Goal: Navigation & Orientation: Find specific page/section

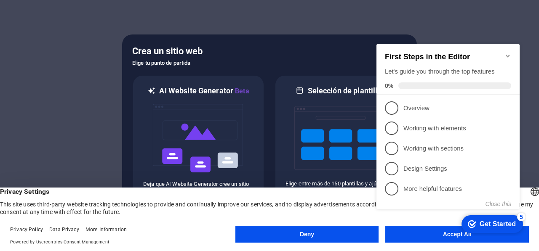
click at [413, 231] on div "checkmark Get Started 5 First Steps in the Editor Let's guide you through the t…" at bounding box center [449, 134] width 153 height 205
click at [411, 237] on appcues-checklist "Contextual help checklist present on screen" at bounding box center [449, 135] width 153 height 207
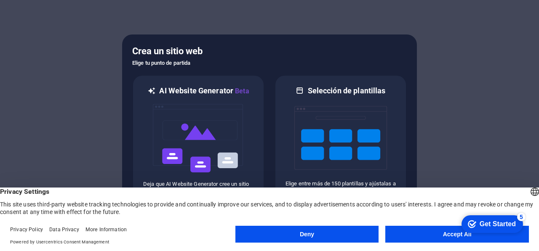
click at [475, 222] on div "checkmark Get Started 5" at bounding box center [492, 224] width 48 height 8
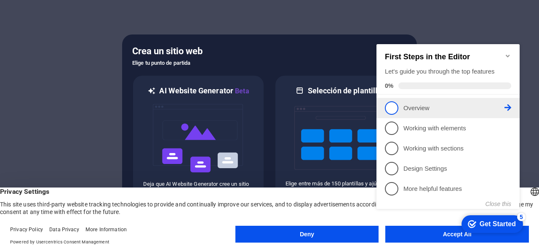
click at [392, 106] on span "1" at bounding box center [391, 107] width 13 height 13
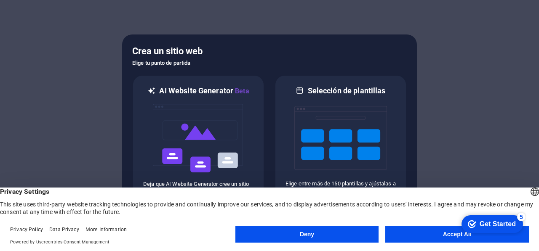
click at [482, 226] on div "Get Started" at bounding box center [497, 225] width 36 height 8
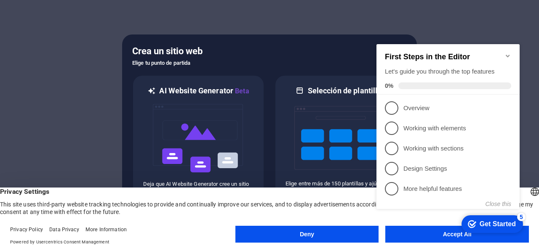
click at [433, 233] on div "checkmark Get Started 5 First Steps in the Editor Let's guide you through the t…" at bounding box center [449, 134] width 153 height 205
click at [433, 235] on div "checkmark Get Started 5 First Steps in the Editor Let's guide you through the t…" at bounding box center [449, 134] width 153 height 205
click at [506, 55] on icon "Minimize checklist" at bounding box center [507, 56] width 4 height 3
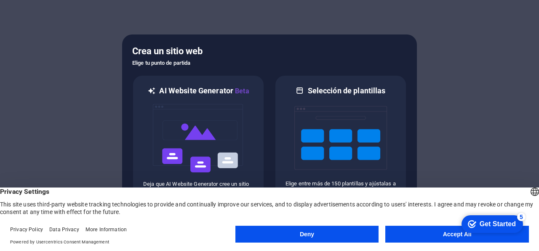
click at [391, 235] on button "Accept All" at bounding box center [457, 234] width 144 height 17
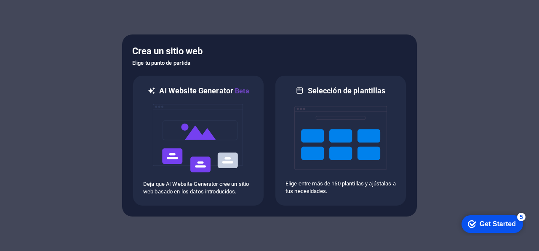
click at [391, 235] on div at bounding box center [269, 125] width 539 height 251
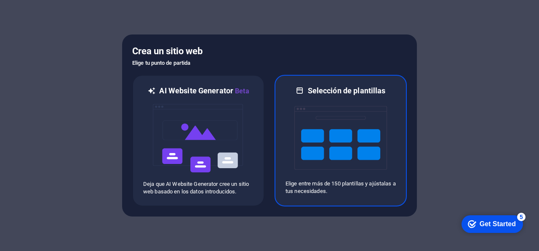
click at [314, 117] on img at bounding box center [340, 138] width 93 height 84
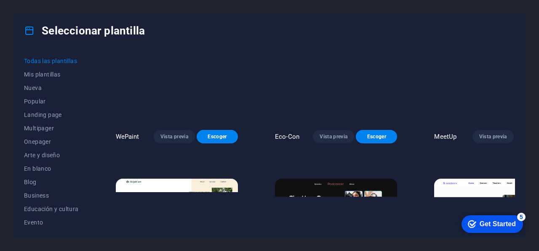
scroll to position [757, 0]
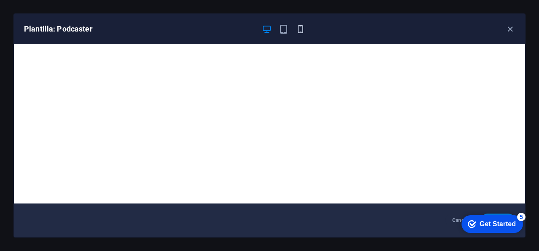
click at [300, 31] on icon "button" at bounding box center [300, 29] width 10 height 10
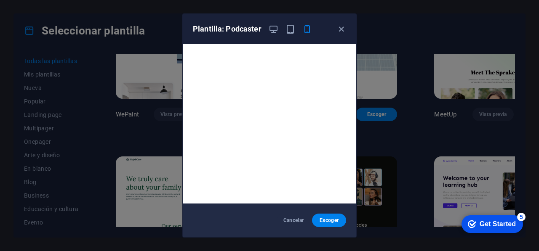
click at [335, 30] on div "Plantilla: Podcaster" at bounding box center [264, 29] width 143 height 10
click at [341, 29] on icon "button" at bounding box center [341, 29] width 10 height 10
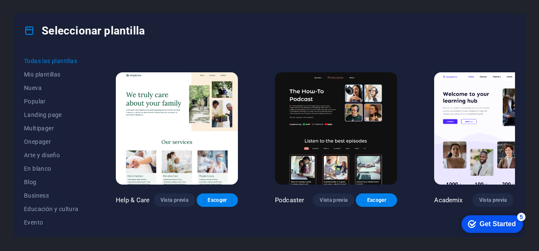
scroll to position [800, 0]
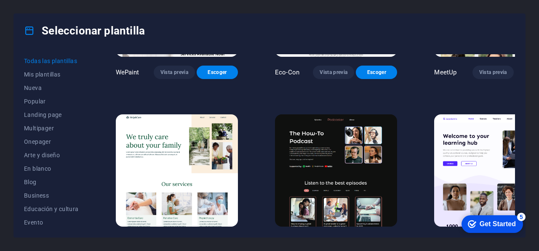
click at [479, 239] on span "Vista previa" at bounding box center [493, 242] width 28 height 7
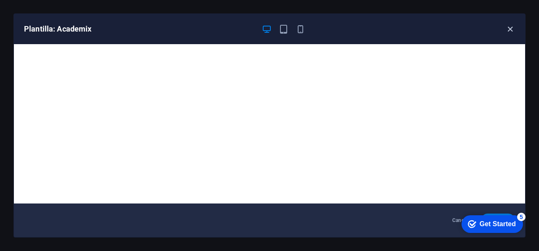
click at [506, 29] on icon "button" at bounding box center [510, 29] width 10 height 10
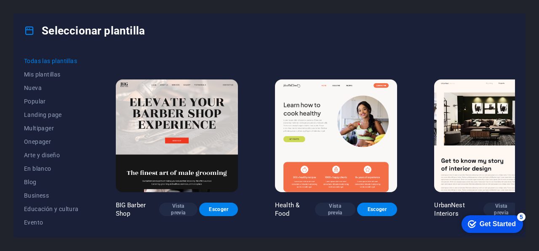
scroll to position [1010, 0]
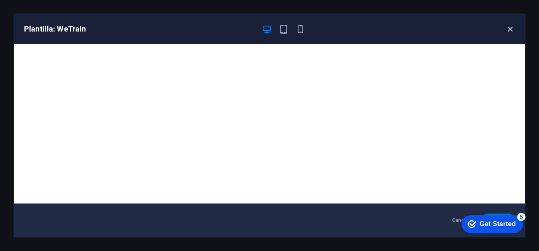
click at [512, 25] on icon "button" at bounding box center [510, 29] width 10 height 10
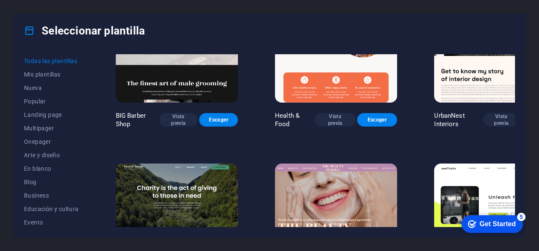
scroll to position [1136, 0]
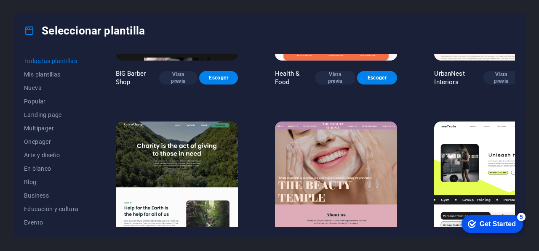
drag, startPoint x: 467, startPoint y: 12, endPoint x: 460, endPoint y: 17, distance: 9.0
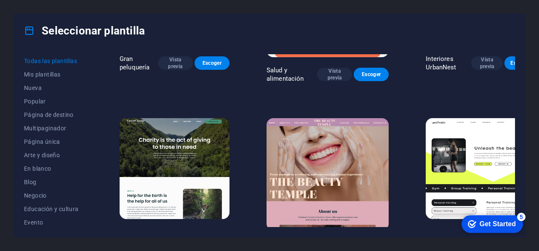
scroll to position [1130, 0]
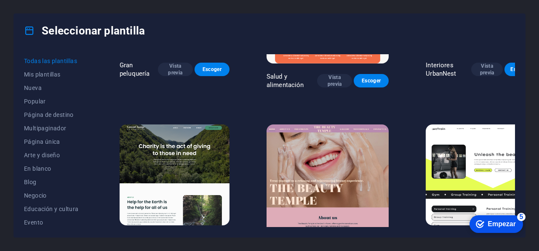
click at [396, 36] on div "Seleccionar plantilla" at bounding box center [269, 31] width 511 height 34
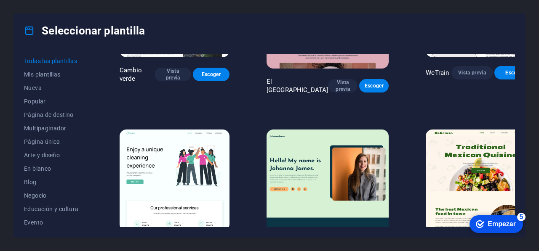
scroll to position [1340, 0]
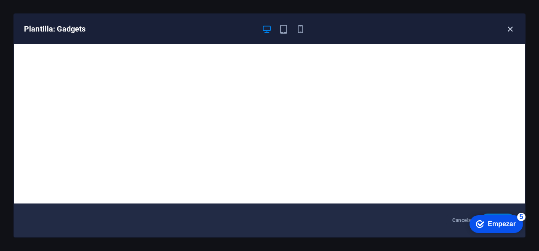
click at [506, 30] on icon "button" at bounding box center [510, 29] width 10 height 10
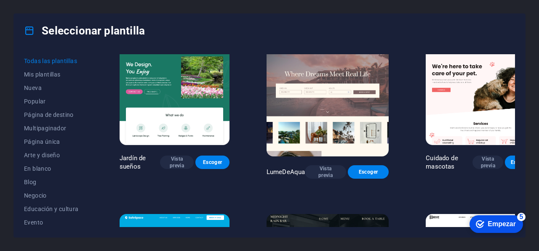
scroll to position [1593, 0]
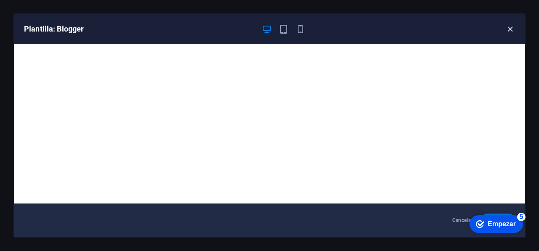
click at [512, 27] on icon "button" at bounding box center [510, 29] width 10 height 10
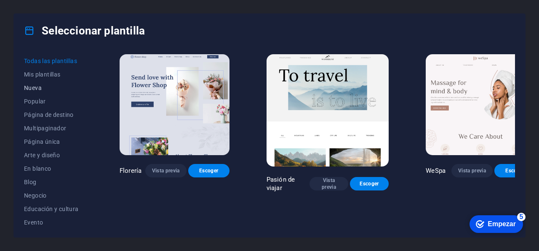
scroll to position [2056, 0]
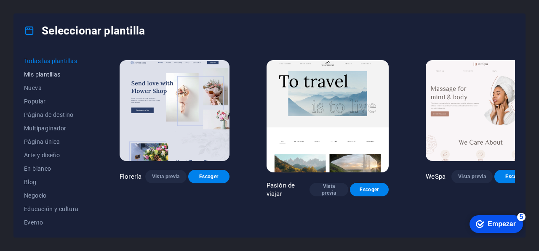
click at [56, 74] on span "Mis plantillas" at bounding box center [53, 74] width 58 height 7
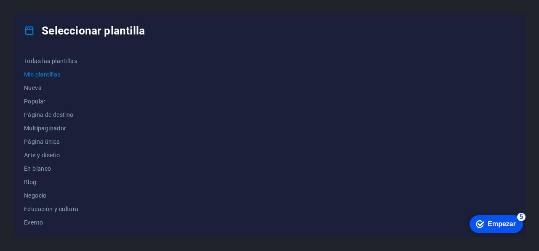
scroll to position [0, 0]
click at [51, 130] on font "Multipaginador" at bounding box center [45, 128] width 43 height 7
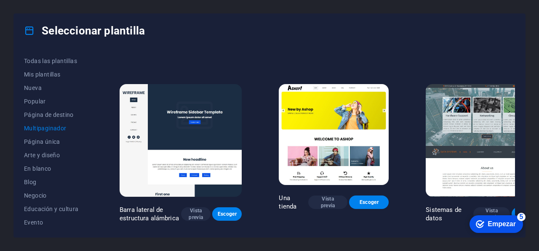
scroll to position [1894, 0]
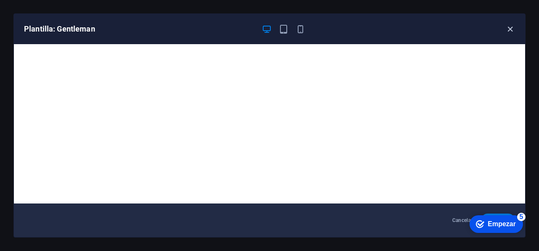
click at [511, 24] on div "Plantilla: Gentleman" at bounding box center [269, 29] width 511 height 30
click at [508, 31] on icon "button" at bounding box center [510, 29] width 10 height 10
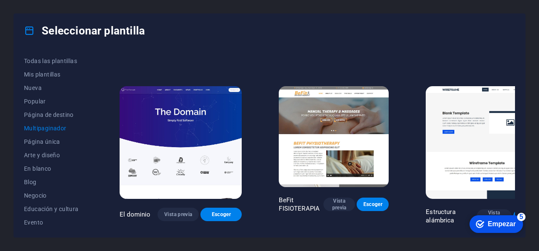
scroll to position [2525, 0]
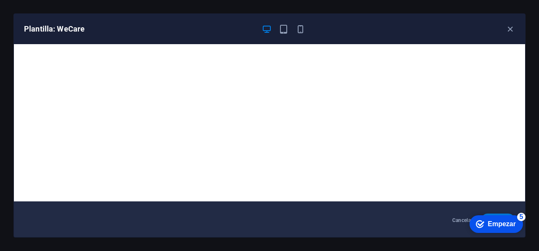
scroll to position [0, 0]
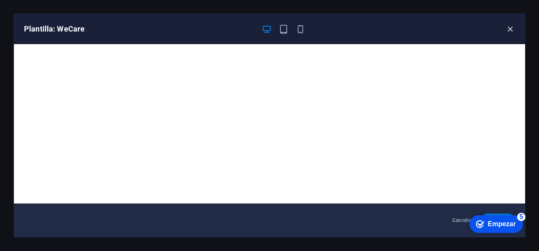
click at [510, 29] on icon "button" at bounding box center [510, 29] width 10 height 10
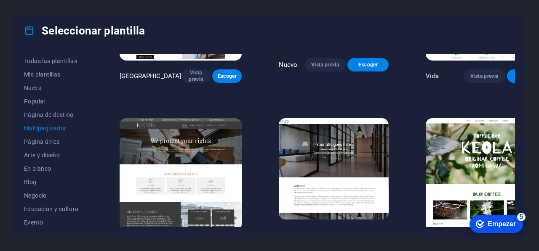
scroll to position [3594, 0]
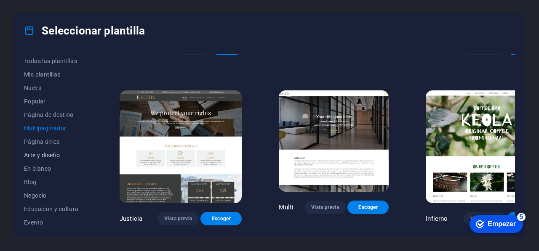
click at [51, 153] on span "Arte y diseño" at bounding box center [53, 155] width 58 height 7
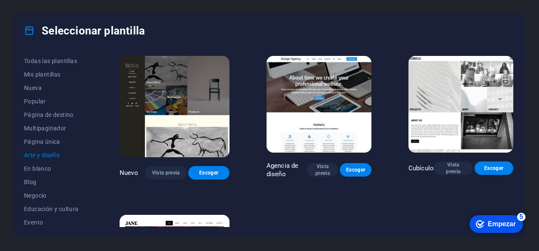
scroll to position [740, 0]
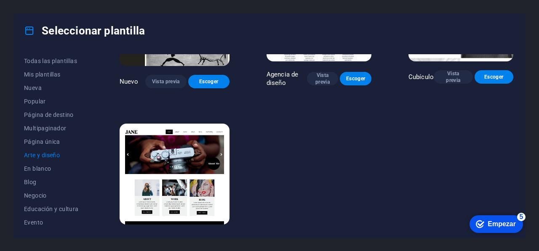
click at [52, 152] on span "Arte y diseño" at bounding box center [53, 155] width 58 height 7
click at [54, 157] on span "Arte y diseño" at bounding box center [53, 155] width 58 height 7
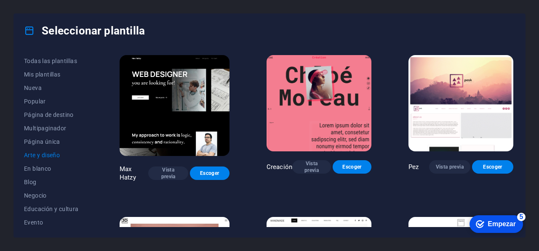
scroll to position [0, 0]
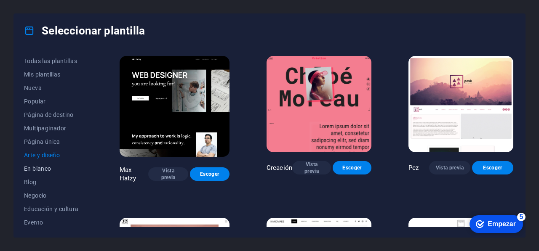
click at [44, 164] on button "En blanco" at bounding box center [53, 168] width 58 height 13
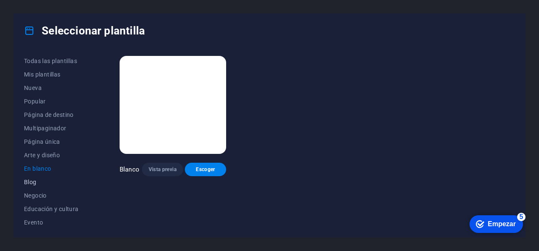
click at [39, 179] on span "Blog" at bounding box center [53, 182] width 58 height 7
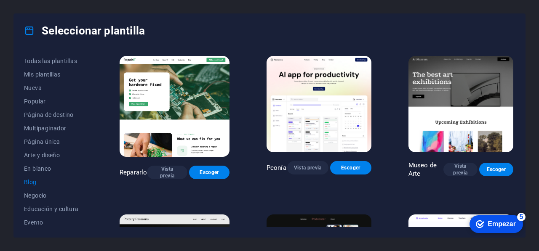
click at [199, 112] on img at bounding box center [175, 106] width 110 height 101
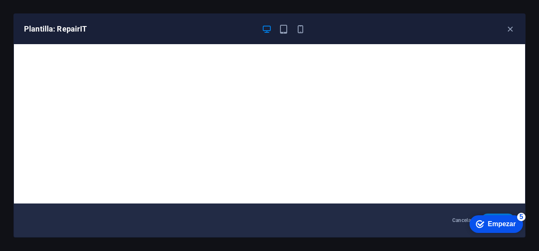
click at [504, 26] on div "Plantilla: RepairIT" at bounding box center [264, 29] width 481 height 10
click at [514, 30] on icon "button" at bounding box center [510, 29] width 10 height 10
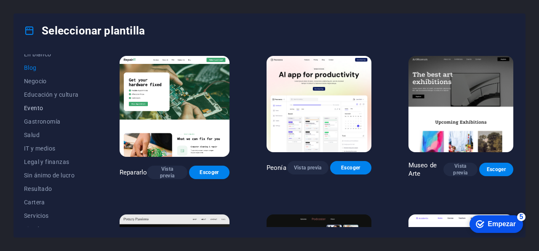
scroll to position [126, 0]
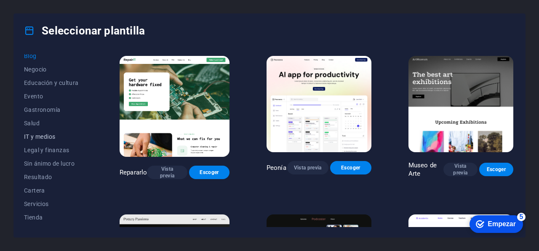
click at [60, 137] on span "IT y medios" at bounding box center [53, 136] width 58 height 7
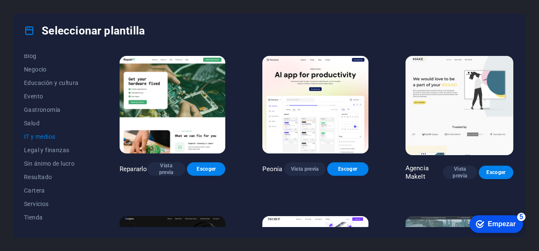
click at [45, 137] on span "IT y medios" at bounding box center [53, 136] width 58 height 7
click at [49, 147] on span "Legal y finanzas" at bounding box center [53, 150] width 58 height 7
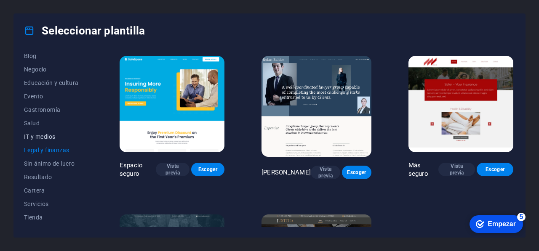
click at [45, 138] on span "IT y medios" at bounding box center [53, 136] width 58 height 7
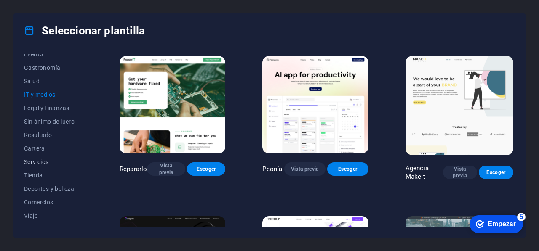
scroll to position [177, 0]
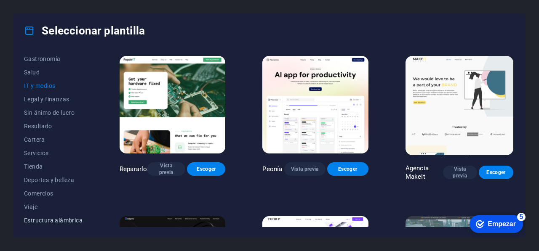
click at [62, 221] on font "Estructura alámbrica" at bounding box center [53, 220] width 58 height 7
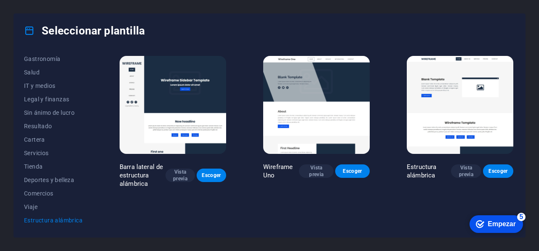
click at [170, 97] on img at bounding box center [173, 105] width 106 height 98
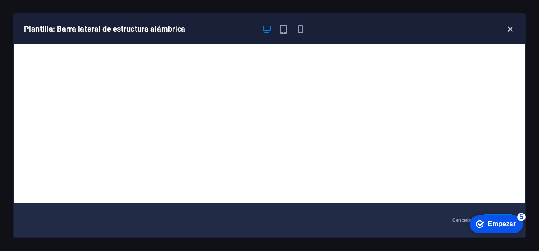
click at [506, 30] on icon "button" at bounding box center [510, 29] width 10 height 10
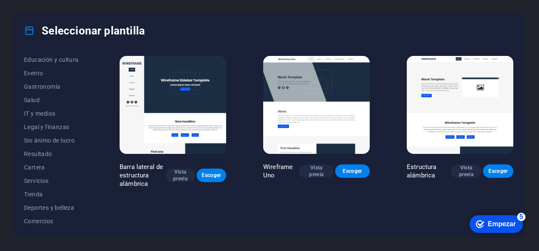
scroll to position [135, 0]
click at [55, 195] on span "Servicios" at bounding box center [53, 195] width 58 height 7
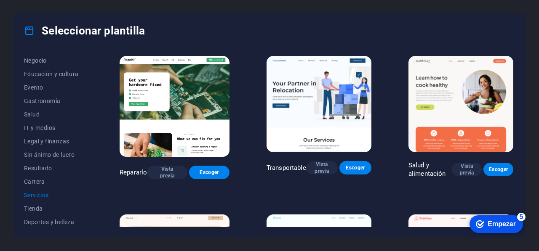
click at [322, 108] on img at bounding box center [318, 104] width 105 height 96
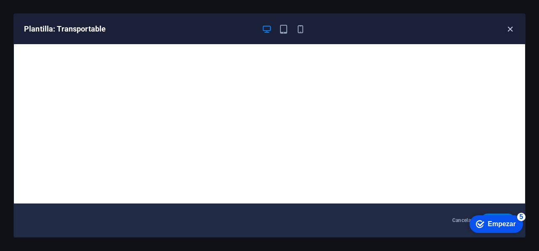
click at [513, 32] on icon "button" at bounding box center [510, 29] width 10 height 10
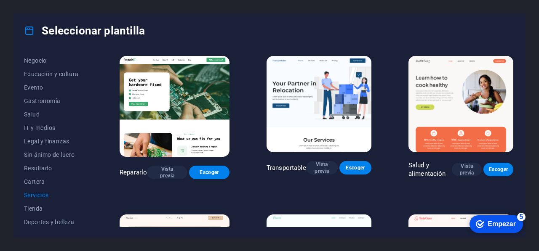
click at [474, 116] on img at bounding box center [460, 104] width 105 height 96
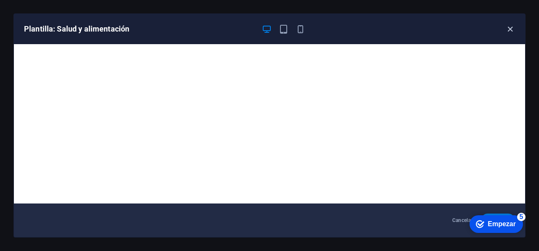
click at [510, 30] on icon "button" at bounding box center [510, 29] width 10 height 10
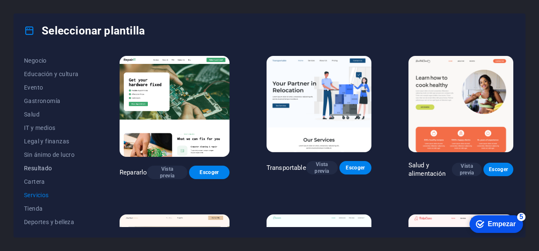
click at [34, 165] on font "Resultado" at bounding box center [38, 168] width 28 height 7
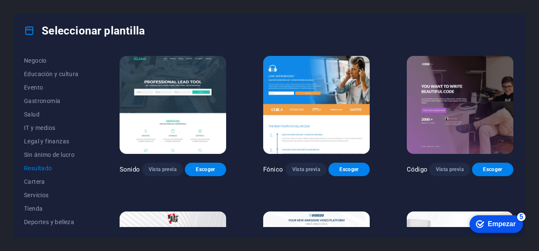
click at [304, 82] on img at bounding box center [316, 105] width 106 height 98
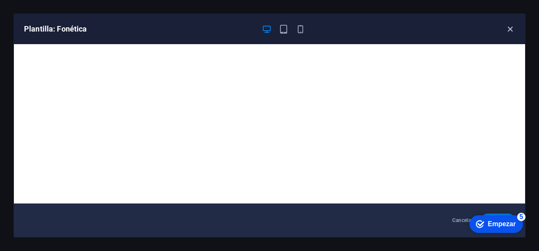
click at [512, 29] on icon "button" at bounding box center [510, 29] width 10 height 10
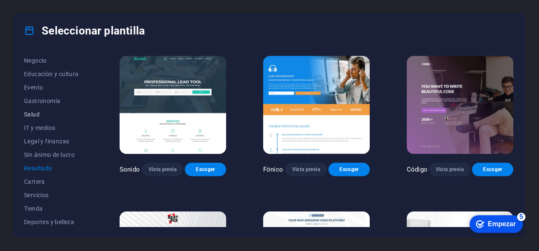
click at [30, 117] on span "Salud" at bounding box center [53, 114] width 58 height 7
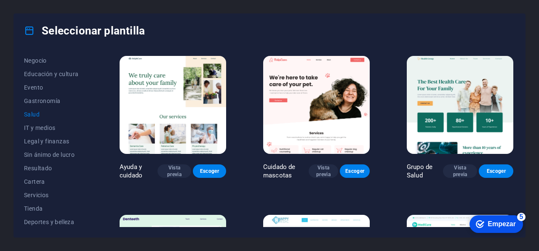
click at [155, 113] on img at bounding box center [173, 105] width 106 height 98
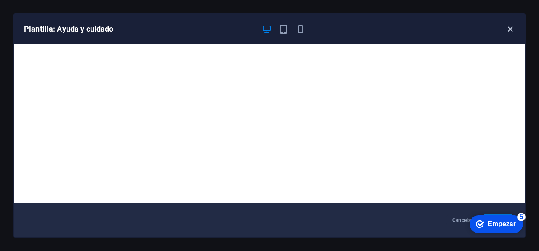
click at [508, 30] on icon "button" at bounding box center [510, 29] width 10 height 10
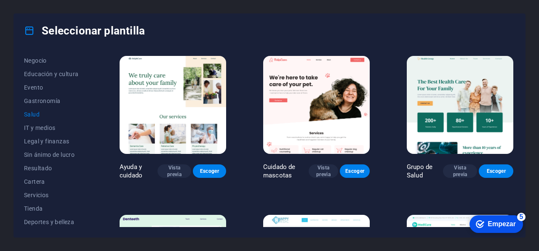
click at [316, 113] on img at bounding box center [316, 105] width 106 height 98
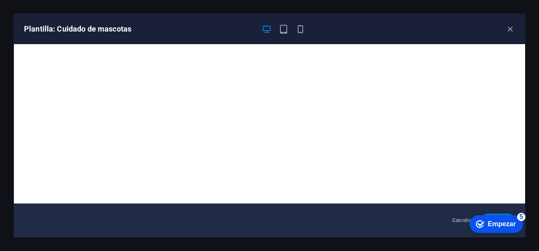
click at [504, 29] on div "Plantilla: Cuidado de mascotas" at bounding box center [264, 29] width 481 height 10
click at [508, 26] on icon "button" at bounding box center [510, 29] width 10 height 10
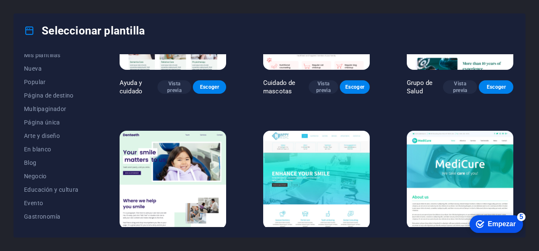
scroll to position [9, 0]
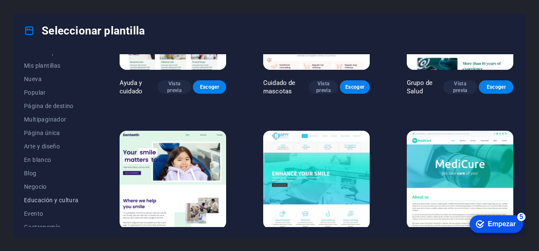
click at [40, 197] on span "Educación y cultura" at bounding box center [53, 200] width 58 height 7
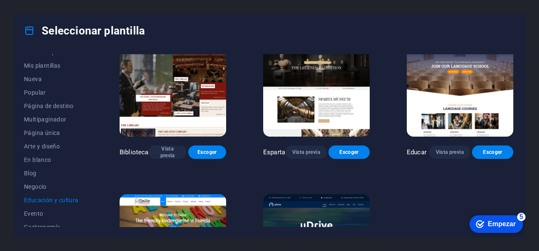
scroll to position [168, 0]
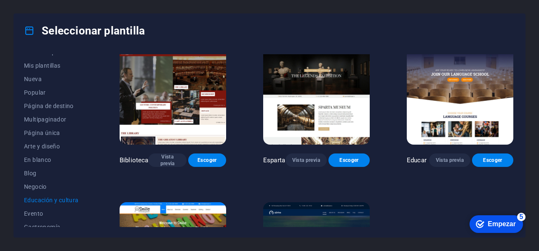
click at [196, 119] on img at bounding box center [173, 96] width 106 height 98
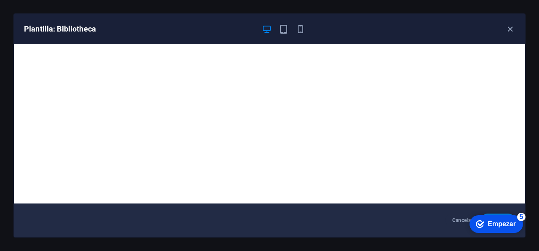
click at [538, 61] on div "Plantilla: Bibliotheca Cancelar Escoger" at bounding box center [269, 125] width 539 height 251
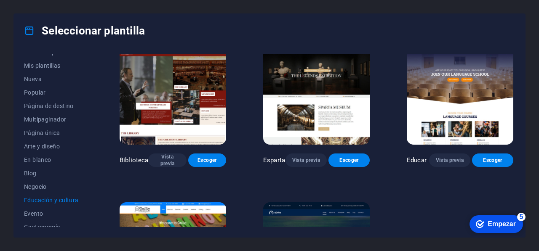
click at [316, 117] on img at bounding box center [316, 96] width 106 height 98
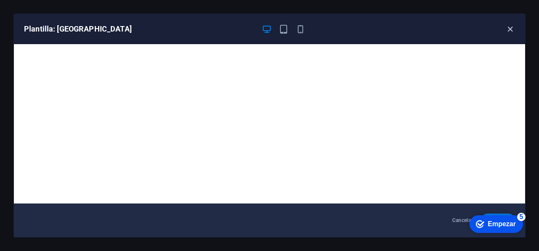
click at [512, 28] on icon "button" at bounding box center [510, 29] width 10 height 10
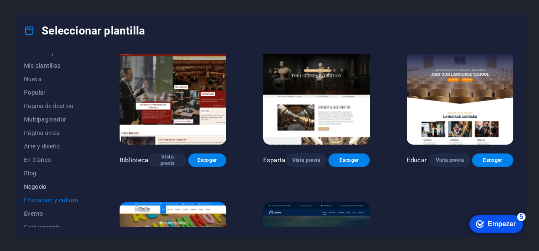
click at [32, 186] on font "Negocio" at bounding box center [35, 186] width 23 height 7
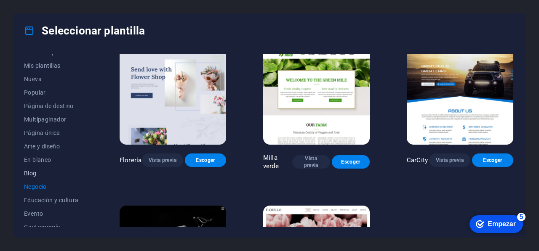
click at [34, 174] on font "Blog" at bounding box center [30, 173] width 13 height 7
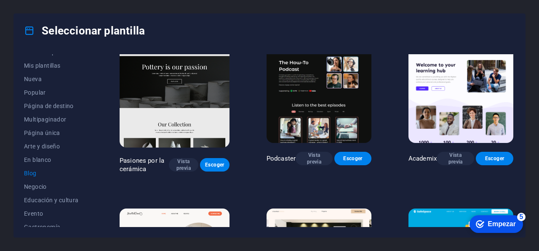
click at [442, 119] on img at bounding box center [460, 94] width 105 height 96
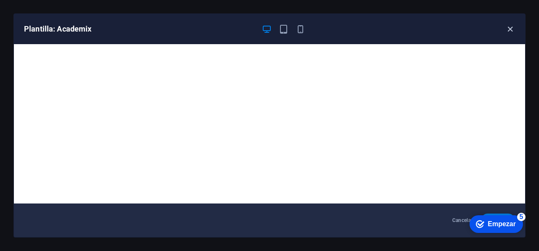
click at [508, 31] on icon "button" at bounding box center [510, 29] width 10 height 10
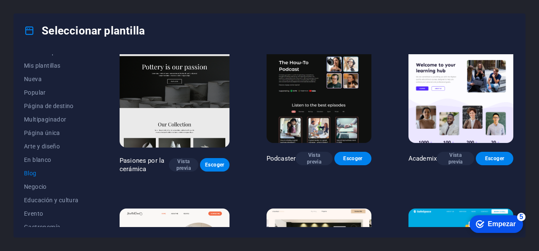
click at [292, 115] on img at bounding box center [318, 94] width 105 height 96
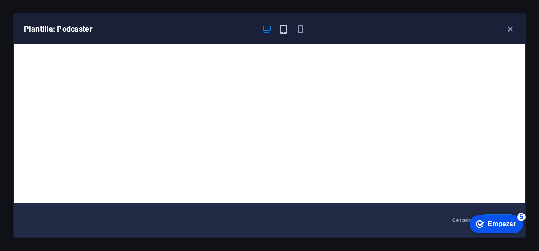
click at [287, 27] on icon "button" at bounding box center [284, 29] width 10 height 10
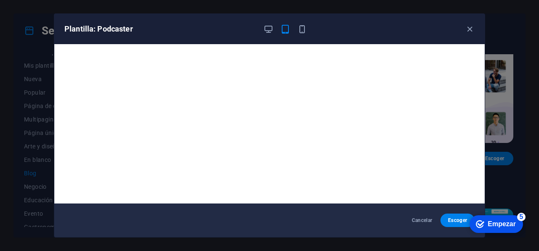
scroll to position [2, 0]
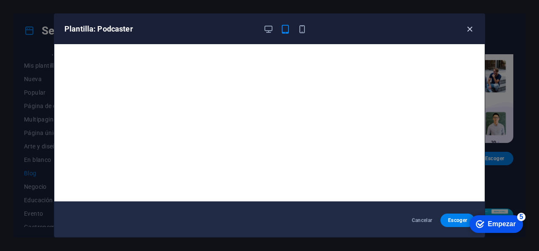
click at [466, 28] on icon "button" at bounding box center [470, 29] width 10 height 10
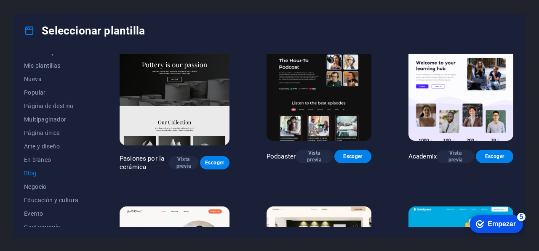
scroll to position [168, 0]
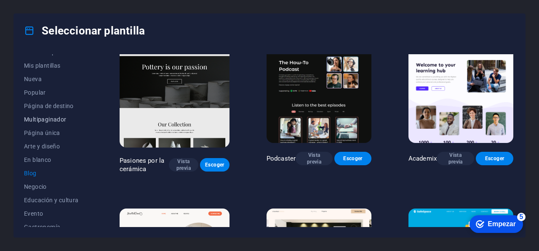
click at [49, 120] on font "Multipaginador" at bounding box center [45, 119] width 43 height 7
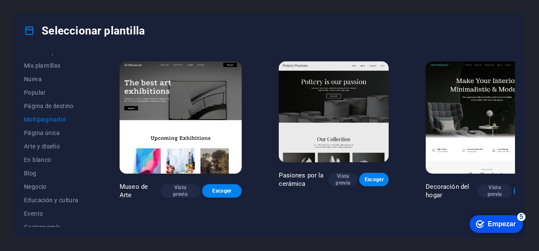
click at [170, 124] on img at bounding box center [181, 117] width 122 height 113
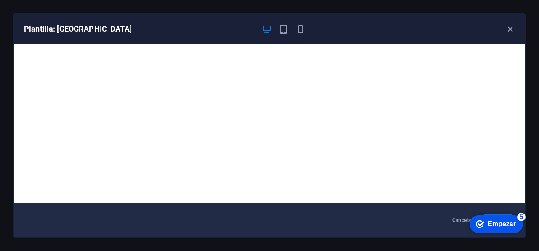
click at [45, 32] on font "Plantilla: [GEOGRAPHIC_DATA]" at bounding box center [78, 28] width 108 height 9
click at [508, 26] on icon "button" at bounding box center [510, 29] width 10 height 10
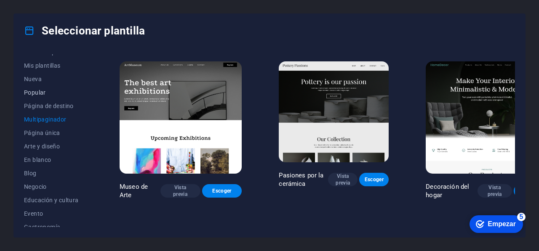
scroll to position [0, 0]
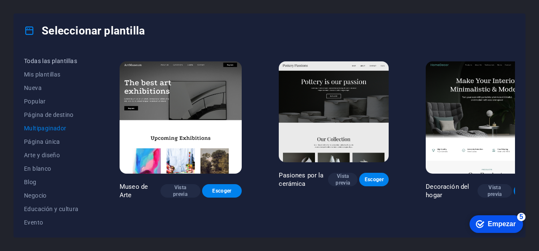
click at [61, 59] on span "Todas las plantillas" at bounding box center [53, 61] width 58 height 7
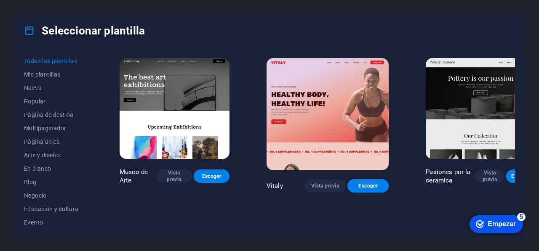
scroll to position [167, 0]
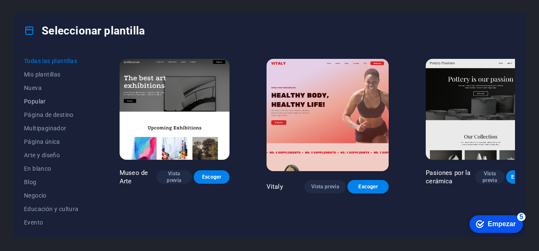
click at [32, 98] on font "Popular" at bounding box center [35, 101] width 22 height 7
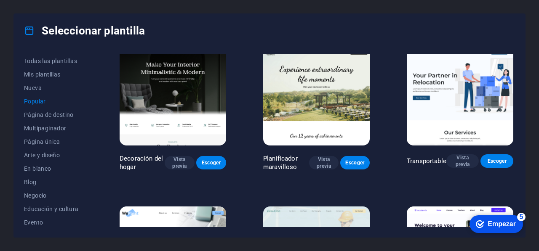
scroll to position [10, 0]
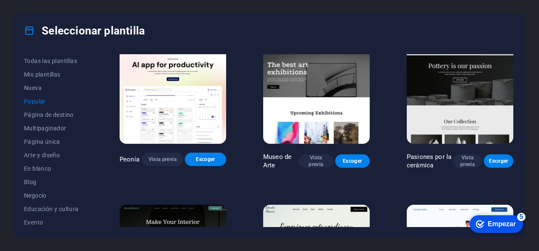
click at [326, 74] on img at bounding box center [316, 95] width 106 height 98
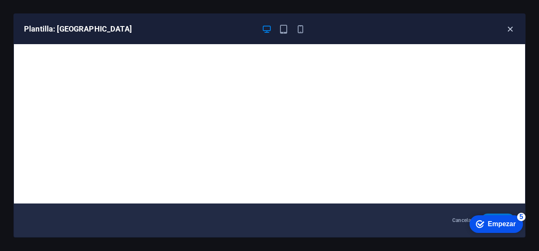
click at [508, 28] on icon "button" at bounding box center [510, 29] width 10 height 10
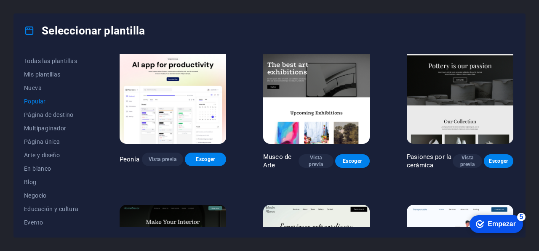
click at [486, 76] on img at bounding box center [460, 95] width 106 height 98
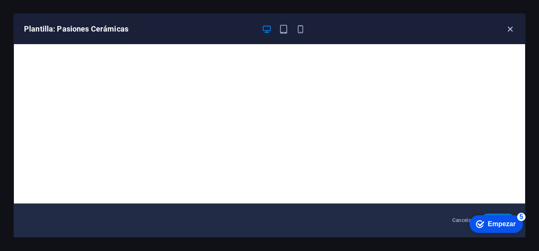
click at [506, 29] on icon "button" at bounding box center [510, 29] width 10 height 10
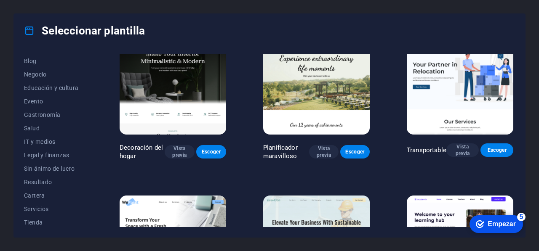
scroll to position [177, 0]
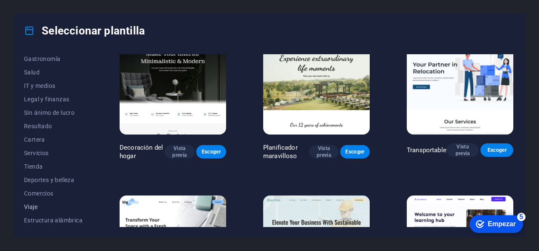
click at [30, 210] on span "Viaje" at bounding box center [53, 207] width 58 height 7
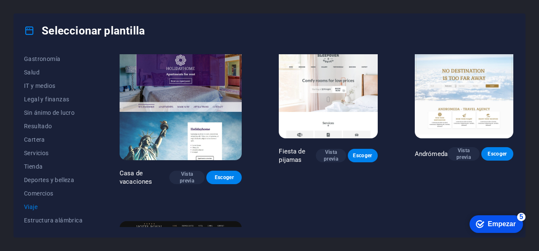
click at [152, 110] on img at bounding box center [181, 104] width 122 height 113
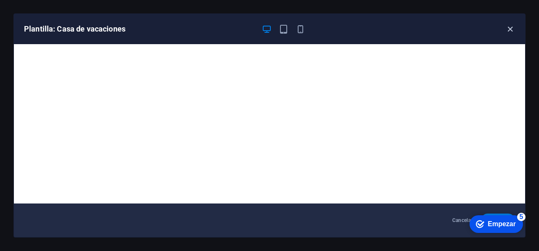
click at [509, 30] on div "Plantilla: Casa de vacaciones" at bounding box center [269, 29] width 511 height 30
click at [509, 27] on icon "button" at bounding box center [510, 29] width 10 height 10
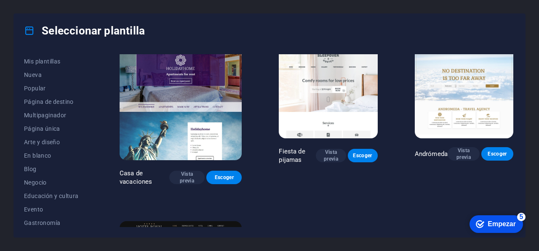
scroll to position [0, 0]
click at [102, 43] on div "Seleccionar plantilla" at bounding box center [269, 31] width 511 height 34
click at [28, 30] on icon at bounding box center [29, 30] width 11 height 11
click at [521, 218] on font "5" at bounding box center [521, 216] width 4 height 7
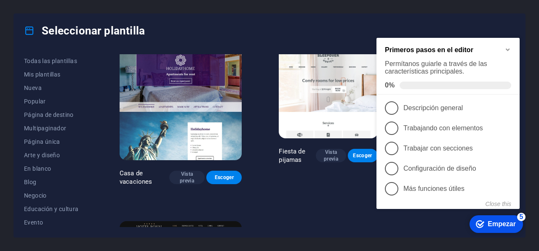
click at [507, 49] on icon "Minimize checklist" at bounding box center [507, 50] width 4 height 3
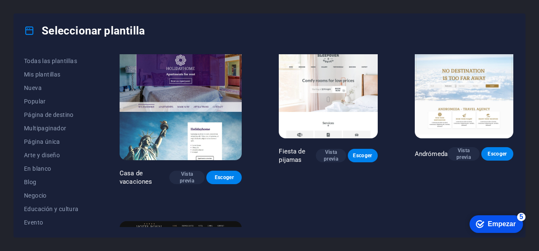
click at [303, 221] on div "LumeDeAqua Vista previa Escoger Pasión de viajar Vista previa Escoger Pez Vista…" at bounding box center [316, 116] width 397 height 481
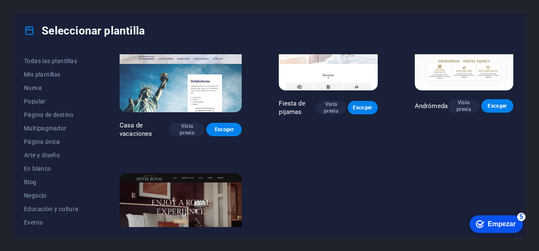
scroll to position [268, 0]
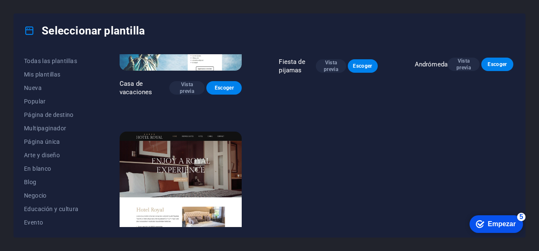
click at [497, 226] on font "Empezar" at bounding box center [501, 224] width 28 height 7
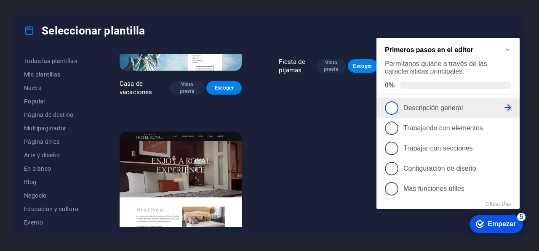
click at [393, 109] on span "1" at bounding box center [391, 107] width 13 height 13
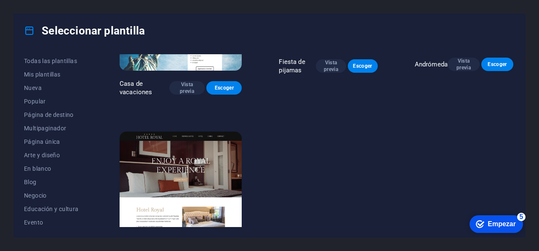
click at [494, 224] on font "Empezar" at bounding box center [501, 224] width 28 height 7
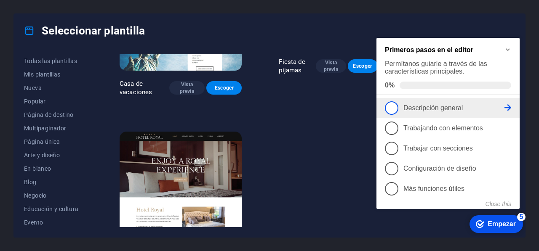
click at [506, 106] on icon at bounding box center [507, 107] width 7 height 7
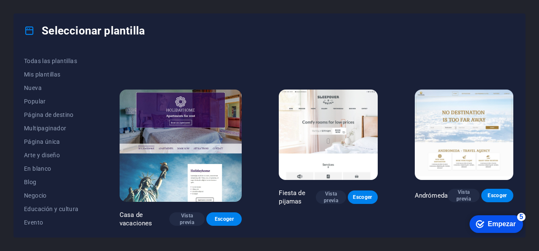
scroll to position [0, 0]
